Goal: Task Accomplishment & Management: Manage account settings

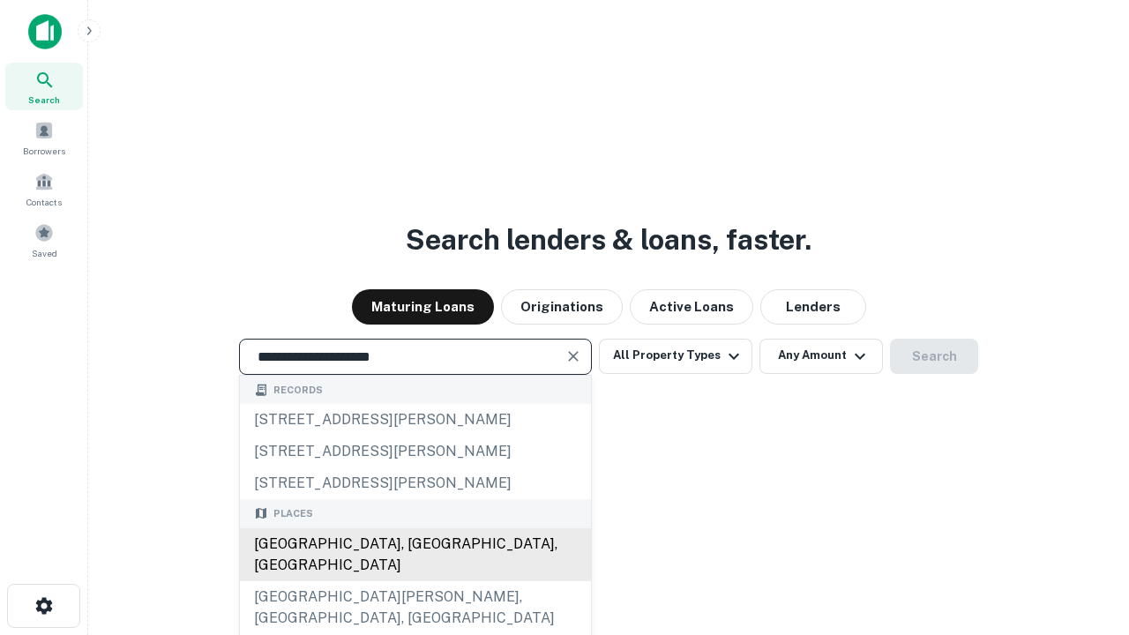
click at [414, 581] on div "Santa Monica, CA, USA" at bounding box center [415, 554] width 351 height 53
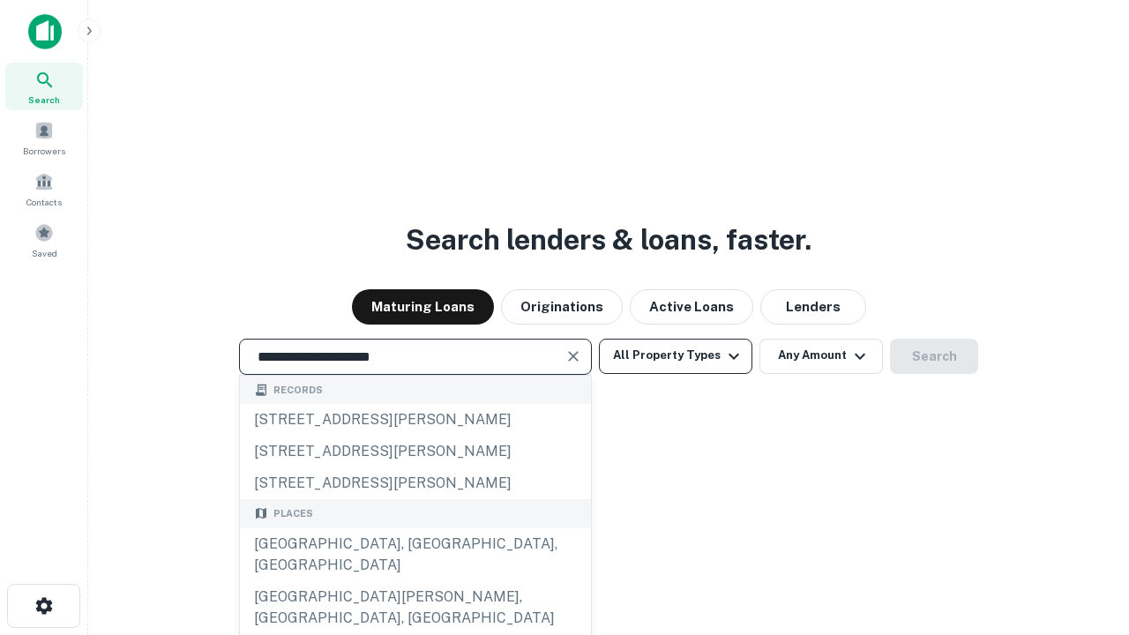
type input "**********"
click at [675, 355] on button "All Property Types" at bounding box center [675, 356] width 153 height 35
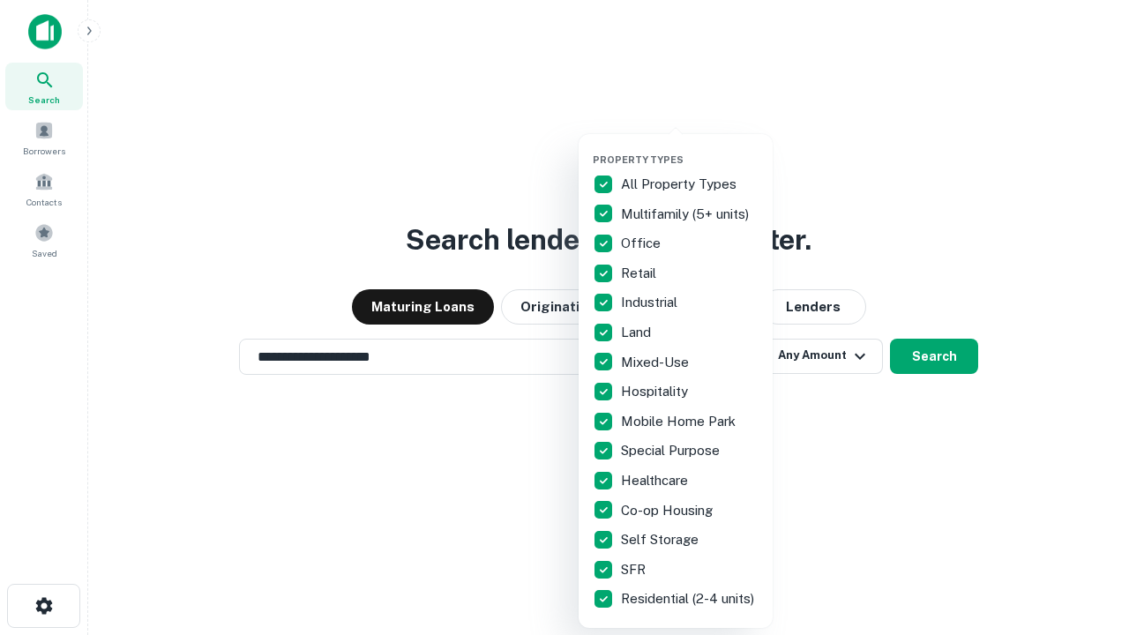
click at [690, 148] on button "button" at bounding box center [690, 148] width 194 height 1
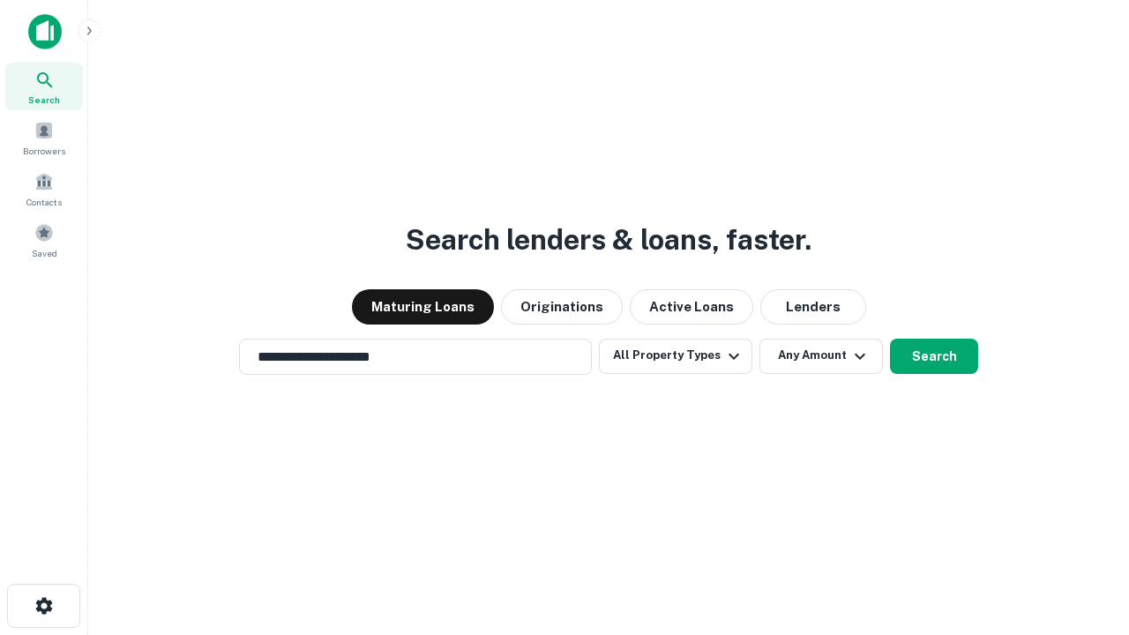
scroll to position [27, 0]
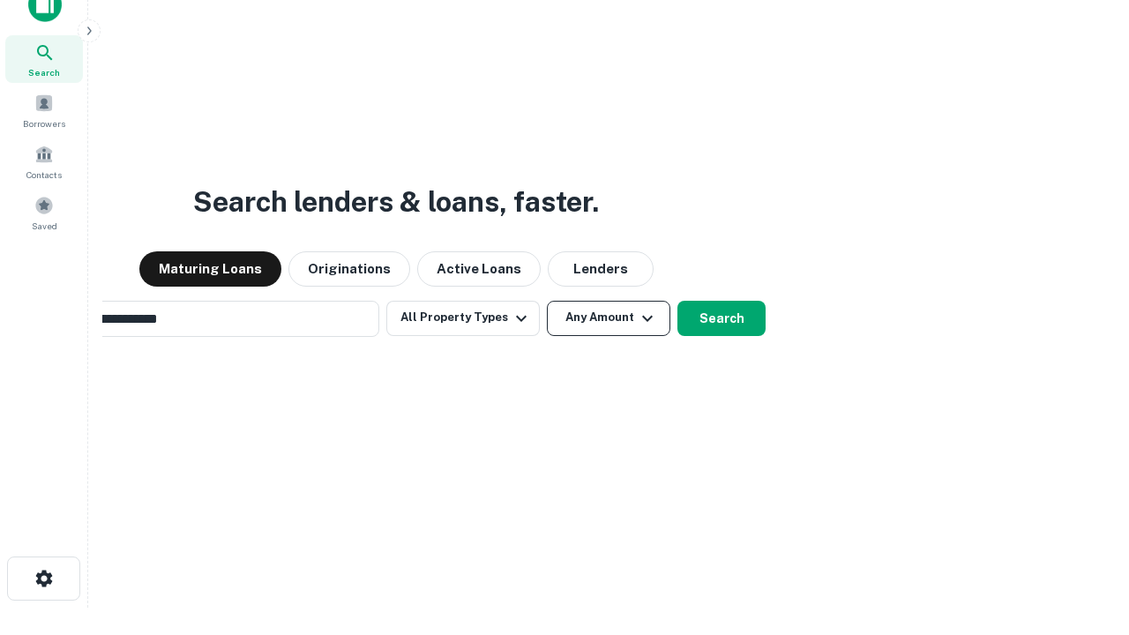
click at [547, 301] on button "Any Amount" at bounding box center [608, 318] width 123 height 35
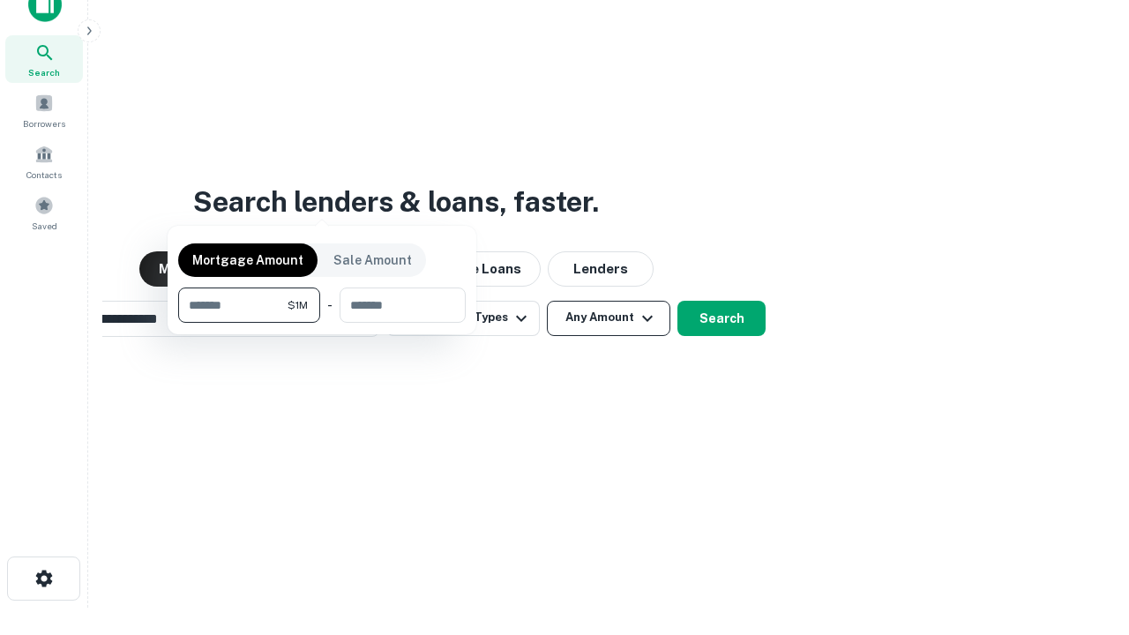
scroll to position [28, 0]
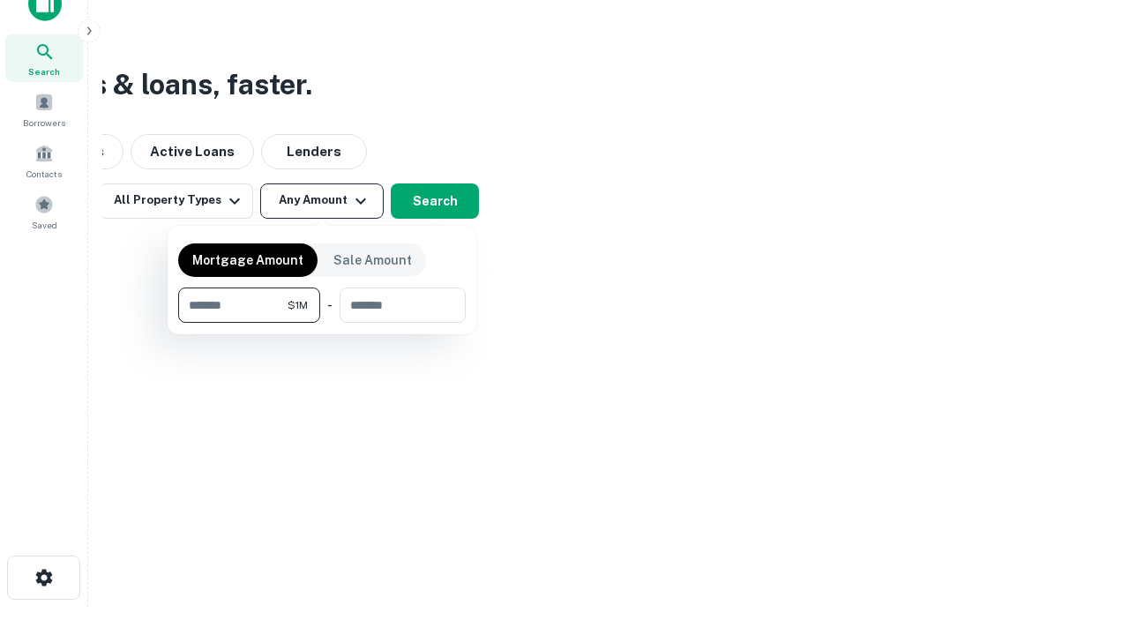
type input "*******"
click at [322, 323] on button "button" at bounding box center [321, 323] width 287 height 1
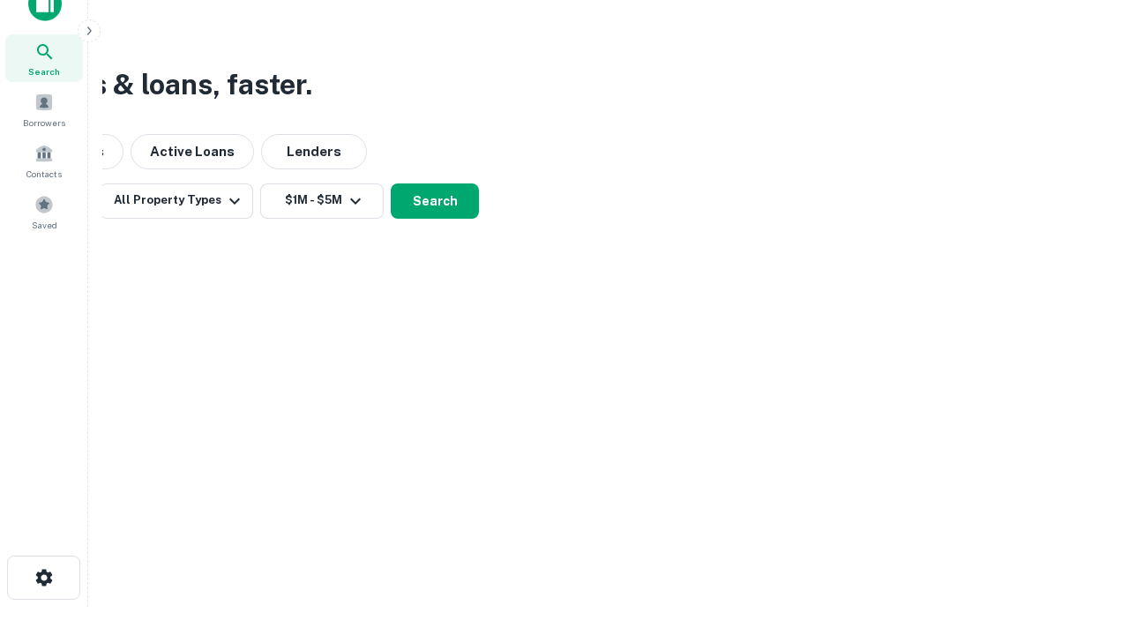
scroll to position [27, 0]
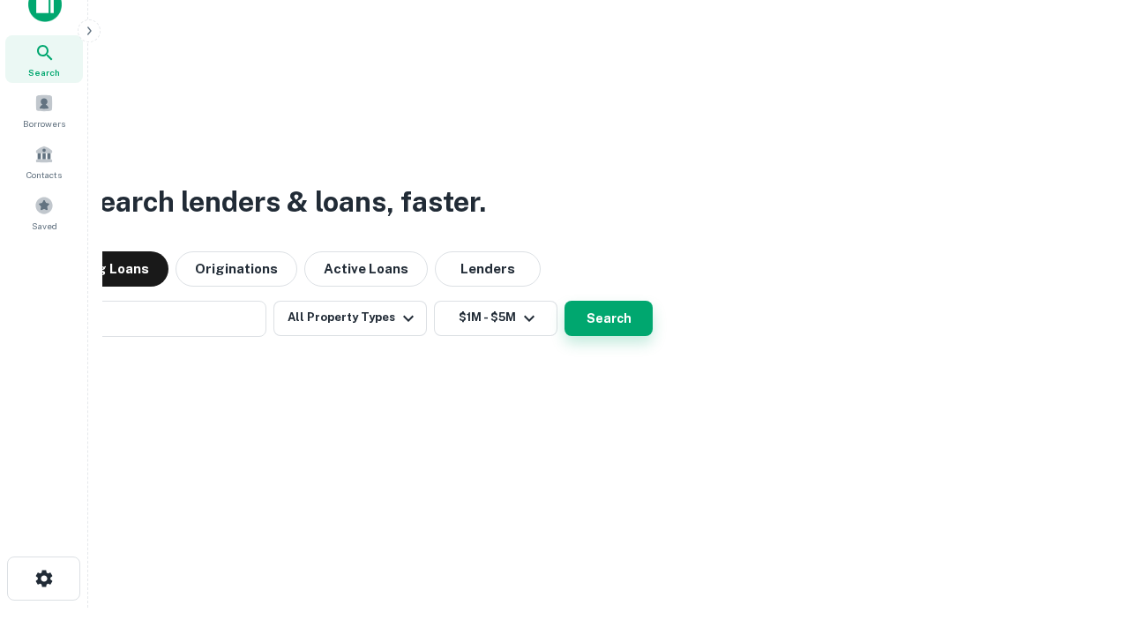
click at [564, 301] on button "Search" at bounding box center [608, 318] width 88 height 35
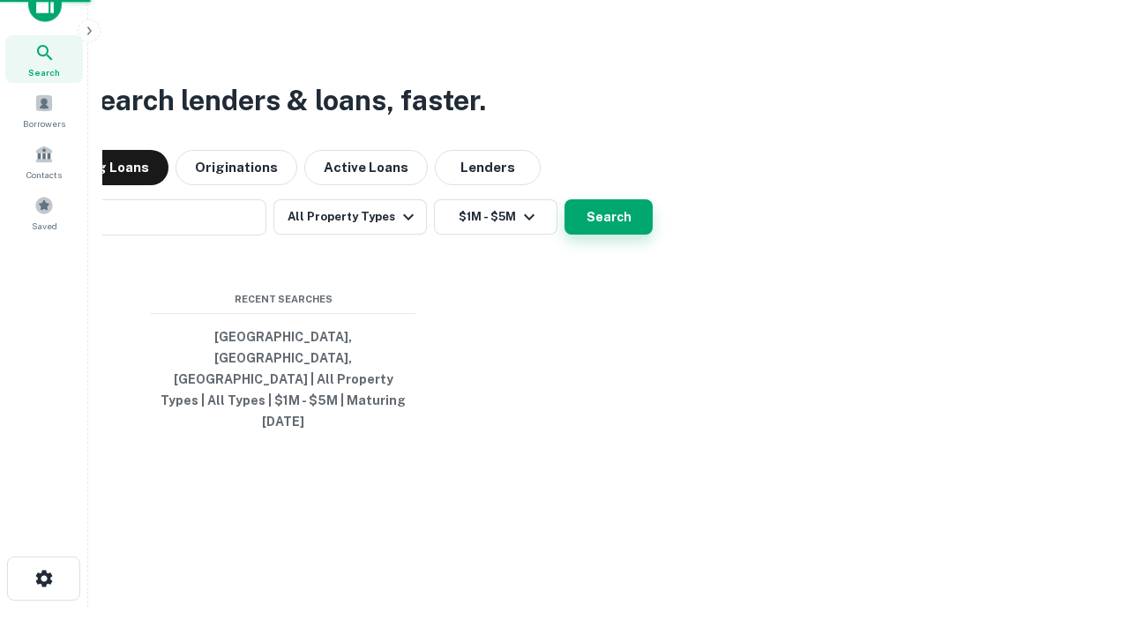
scroll to position [28, 0]
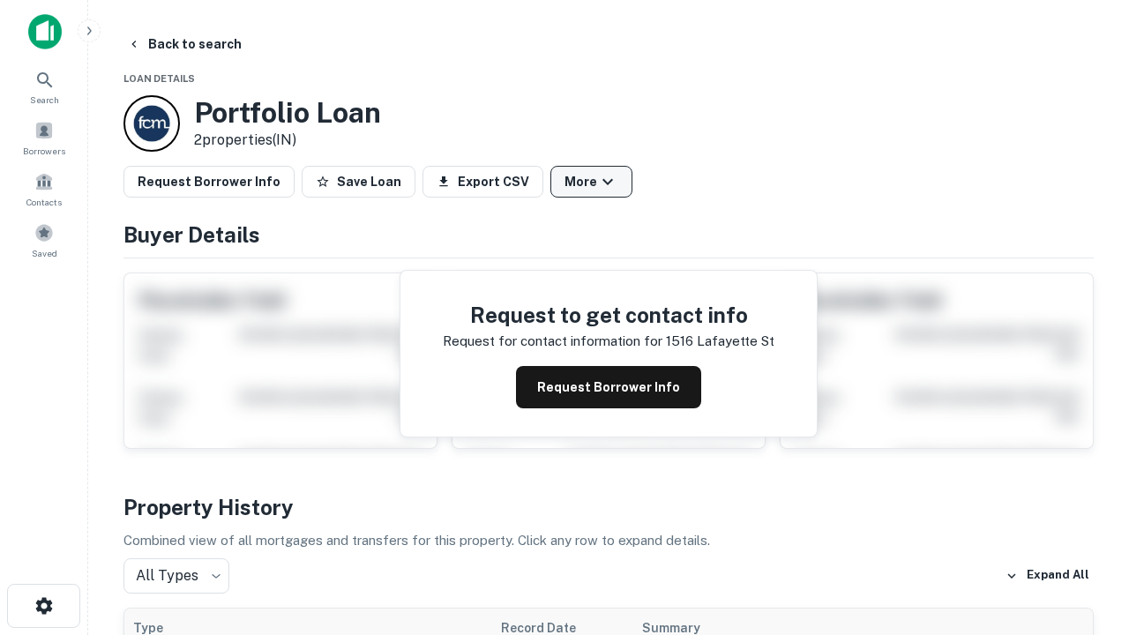
click at [591, 182] on button "More" at bounding box center [591, 182] width 82 height 32
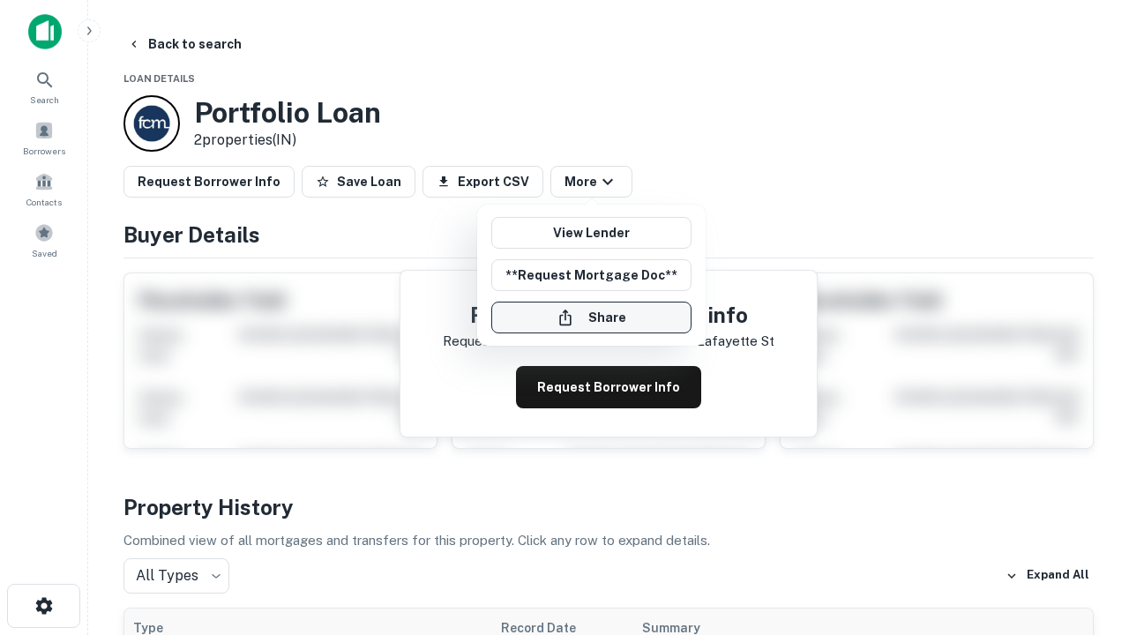
click at [591, 317] on button "Share" at bounding box center [591, 318] width 200 height 32
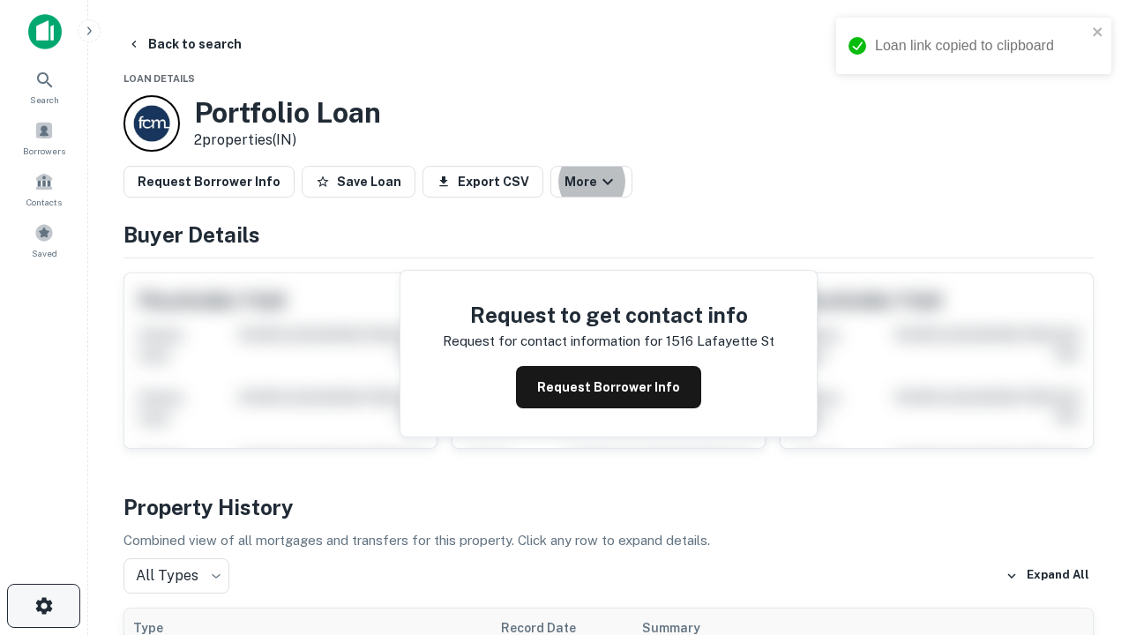
click at [43, 606] on icon "button" at bounding box center [44, 605] width 21 height 21
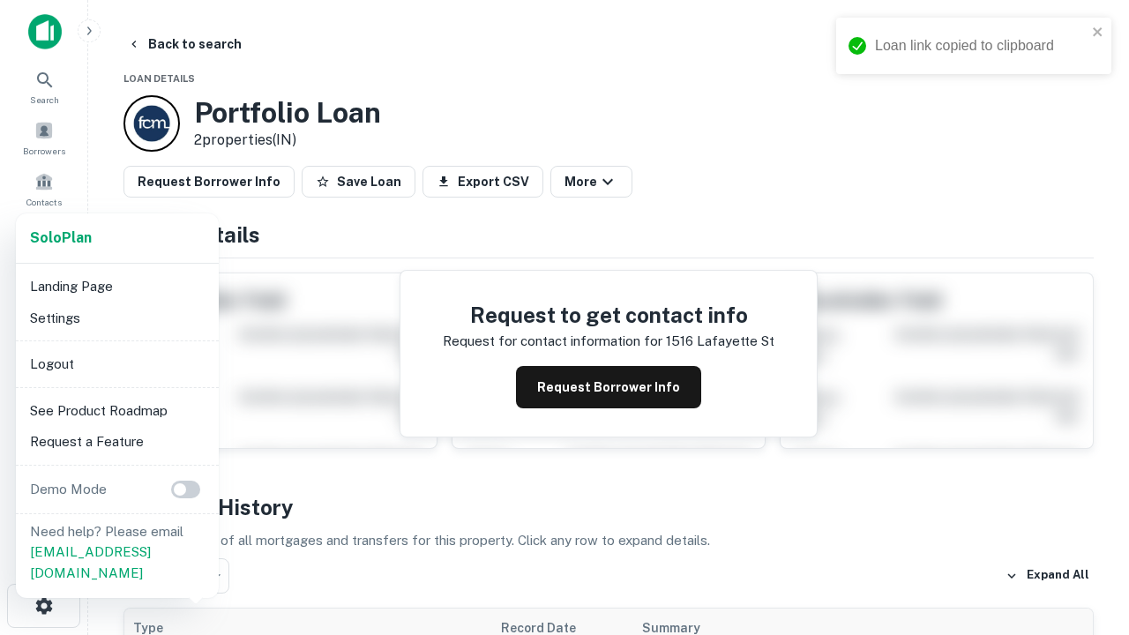
click at [116, 363] on li "Logout" at bounding box center [117, 364] width 189 height 32
